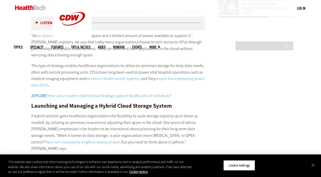
scroll to position [789, 0]
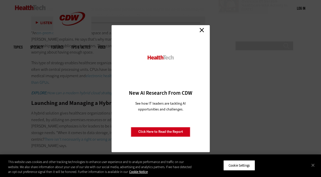
click at [201, 28] on link "Close" at bounding box center [202, 30] width 8 height 8
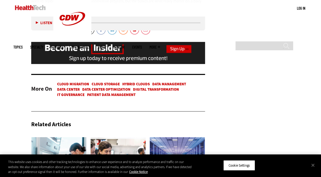
scroll to position [1003, 0]
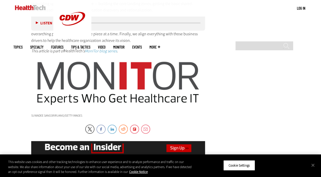
scroll to position [1547, 0]
